Goal: Find specific page/section: Find specific page/section

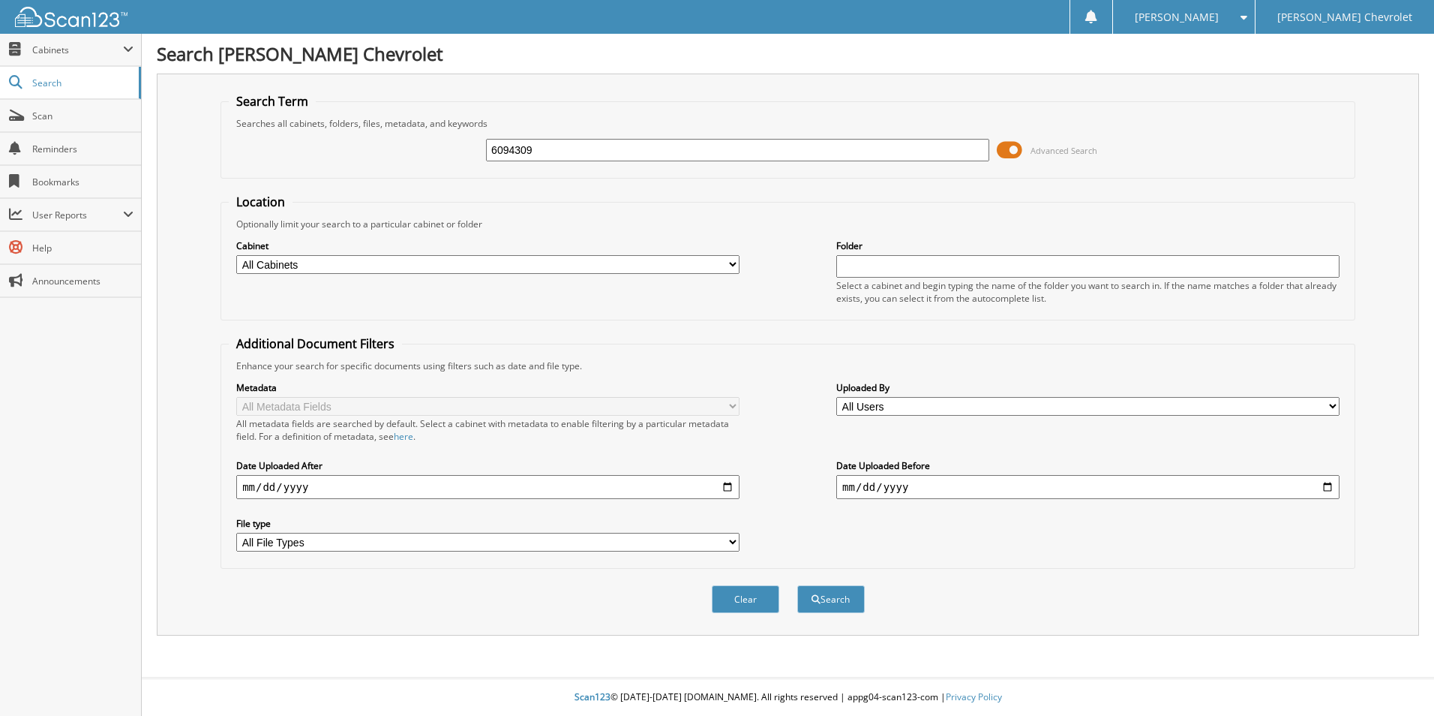
type input "6094309"
click at [797, 585] on button "Search" at bounding box center [831, 599] width 68 height 28
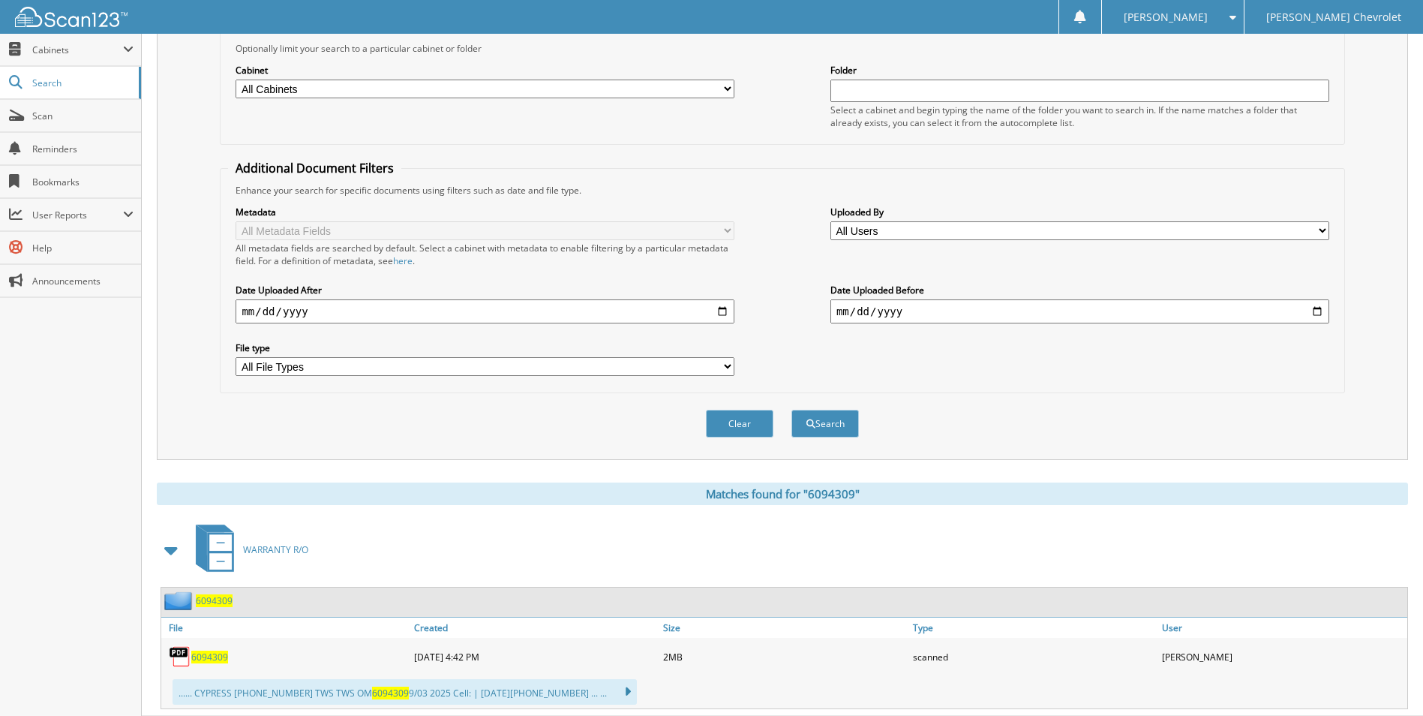
scroll to position [215, 0]
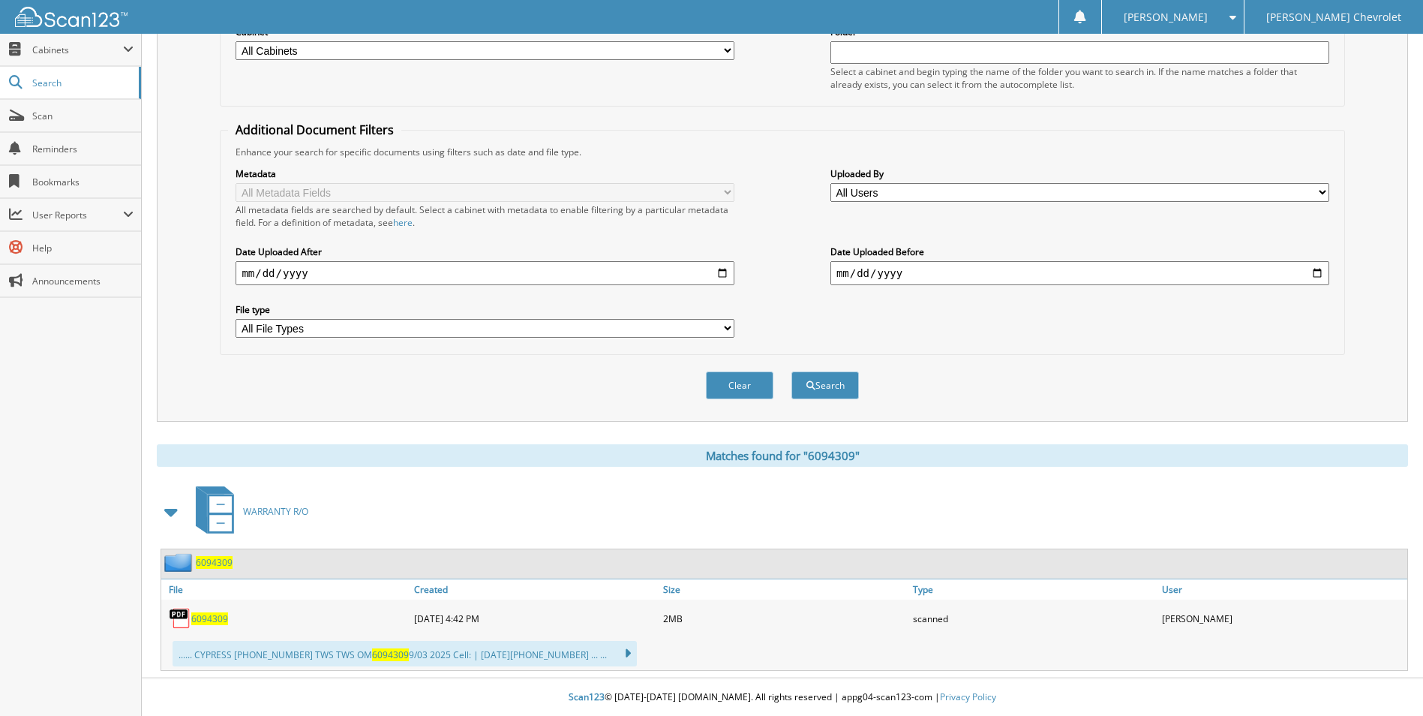
click at [212, 618] on span "6094309" at bounding box center [209, 618] width 37 height 13
